Goal: Task Accomplishment & Management: Use online tool/utility

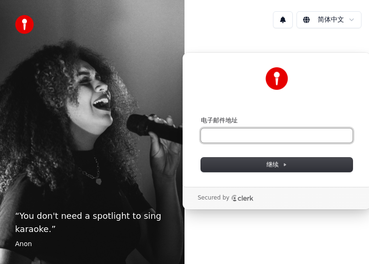
click at [266, 136] on input "电子邮件地址" at bounding box center [277, 136] width 152 height 14
type input "*"
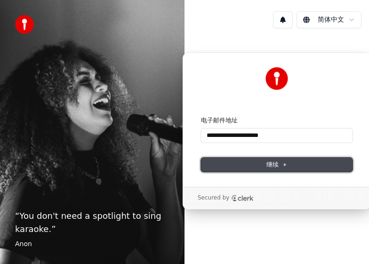
click at [286, 164] on icon at bounding box center [285, 165] width 2 height 2
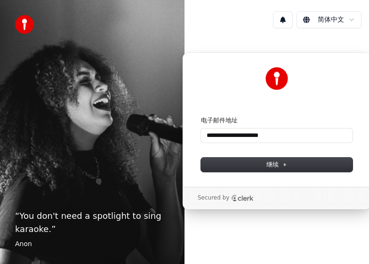
type input "**********"
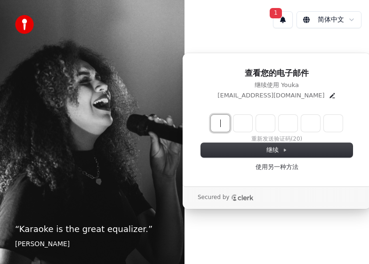
click at [223, 124] on input "Enter verification code" at bounding box center [286, 123] width 151 height 17
type input "******"
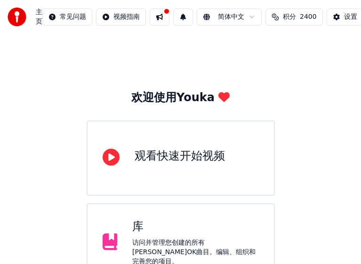
drag, startPoint x: 314, startPoint y: 118, endPoint x: 319, endPoint y: 103, distance: 16.2
click at [319, 103] on div "欢迎使用Youka 观看快速开始视频 库 访问并管理您创建的所有卡拉OK曲目。编辑、组织和完善您的项目。 创建卡拉OK 从音频或视频文件（MP3、MP4等）创…" at bounding box center [180, 243] width 361 height 418
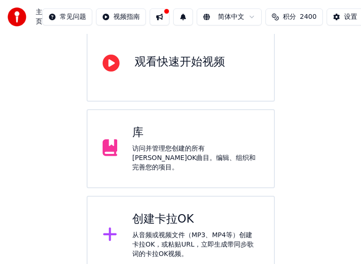
click at [214, 154] on div "访问并管理您创建的所有卡拉OK曲目。编辑、组织和完善您的项目。" at bounding box center [195, 158] width 127 height 28
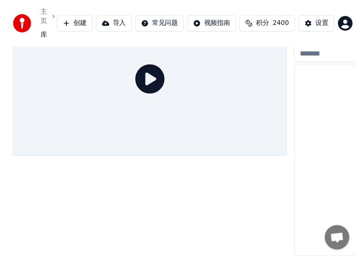
scroll to position [54, 0]
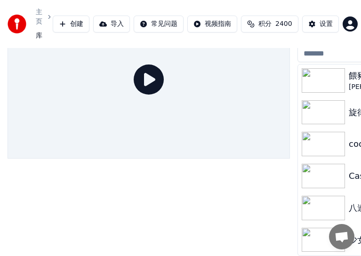
click at [130, 24] on button "导入" at bounding box center [111, 24] width 37 height 17
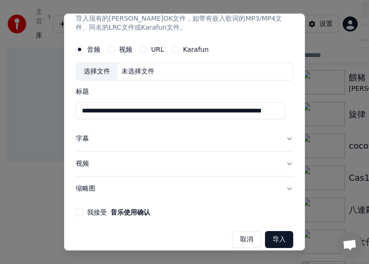
scroll to position [32, 0]
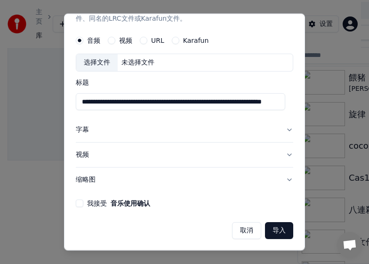
type input "**********"
click at [81, 202] on button "我接受 音乐使用确认" at bounding box center [80, 204] width 8 height 8
click at [279, 227] on button "导入" at bounding box center [279, 230] width 28 height 17
click at [275, 228] on button "导入" at bounding box center [279, 230] width 28 height 17
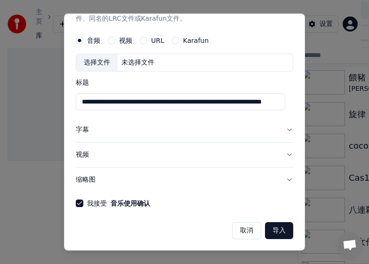
click at [113, 42] on button "视频" at bounding box center [112, 41] width 8 height 8
click at [274, 230] on button "导入" at bounding box center [279, 230] width 28 height 17
click at [78, 41] on button "音频" at bounding box center [80, 41] width 8 height 8
click at [274, 233] on button "导入" at bounding box center [279, 230] width 28 height 17
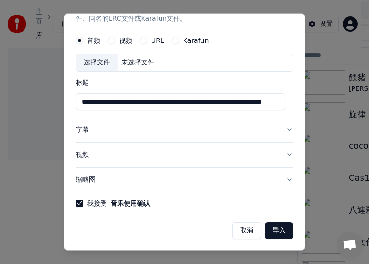
click at [274, 233] on button "导入" at bounding box center [279, 230] width 28 height 17
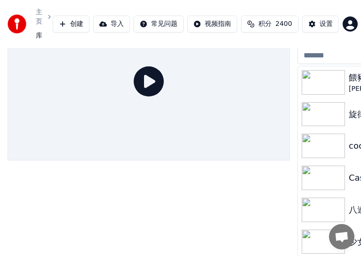
click at [80, 19] on button "创建" at bounding box center [71, 24] width 37 height 17
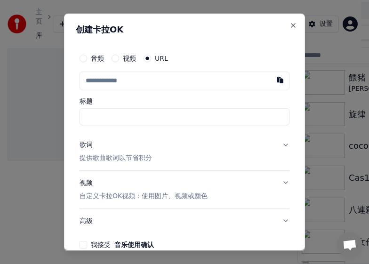
type input "**********"
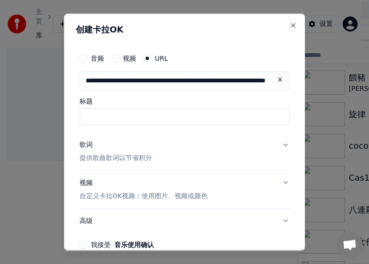
scroll to position [0, 80]
type input "*****"
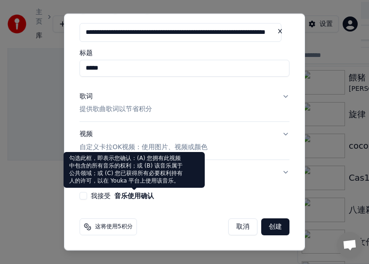
type input "**********"
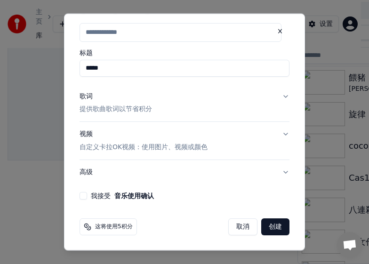
scroll to position [0, 0]
click at [81, 197] on button "我接受 音乐使用确认" at bounding box center [84, 196] width 8 height 8
click at [266, 224] on button "创建" at bounding box center [275, 226] width 28 height 17
type input "**********"
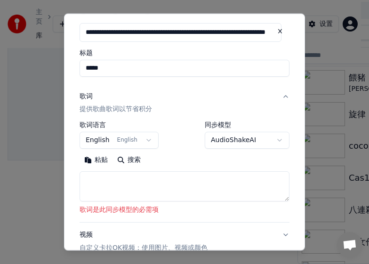
click at [144, 181] on textarea at bounding box center [185, 186] width 210 height 30
paste textarea "**********"
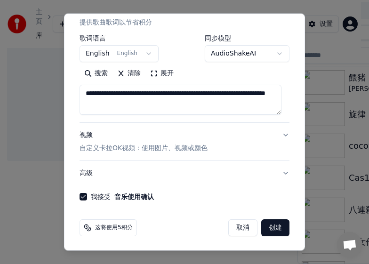
scroll to position [136, 0]
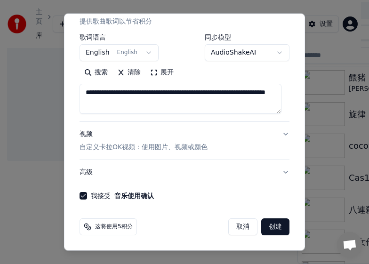
type textarea "**********"
click at [267, 230] on button "创建" at bounding box center [275, 226] width 28 height 17
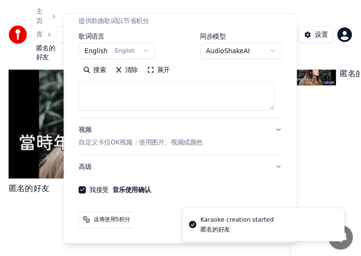
scroll to position [64, 0]
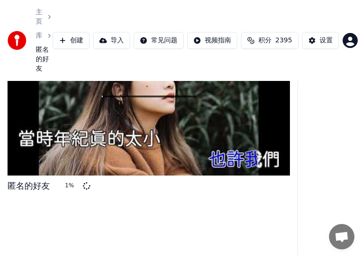
click at [171, 215] on div "匿名的好友 1 %" at bounding box center [149, 137] width 282 height 240
click at [183, 223] on div "匿名的好友 16 %" at bounding box center [149, 137] width 282 height 240
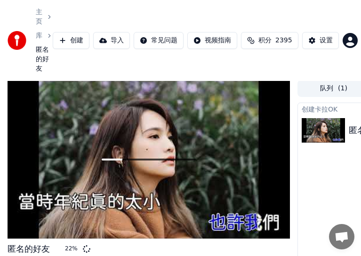
scroll to position [0, 0]
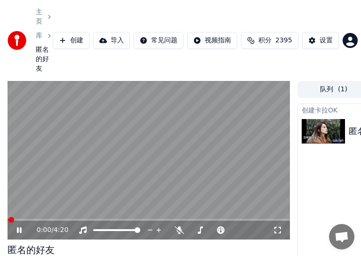
click at [112, 152] on video at bounding box center [149, 160] width 282 height 159
click at [118, 157] on video at bounding box center [149, 160] width 282 height 159
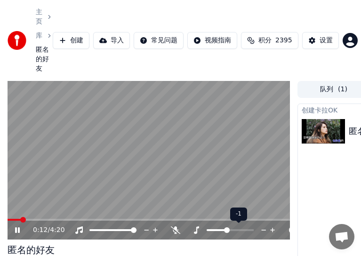
click at [227, 231] on span at bounding box center [227, 230] width 6 height 6
click at [264, 228] on icon at bounding box center [263, 229] width 9 height 9
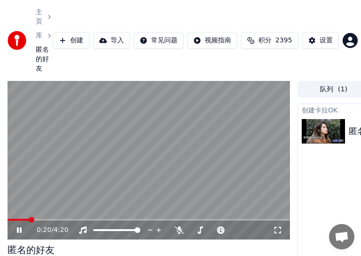
click at [29, 221] on span at bounding box center [32, 220] width 6 height 6
drag, startPoint x: 138, startPoint y: 226, endPoint x: 168, endPoint y: 229, distance: 29.8
click at [167, 229] on div "0:03 / 4:20" at bounding box center [155, 229] width 236 height 9
click at [140, 231] on span at bounding box center [138, 230] width 6 height 6
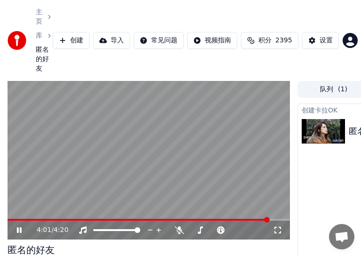
drag, startPoint x: 203, startPoint y: 143, endPoint x: 319, endPoint y: 47, distance: 150.7
click at [203, 143] on video at bounding box center [149, 160] width 282 height 159
